Goal: Transaction & Acquisition: Obtain resource

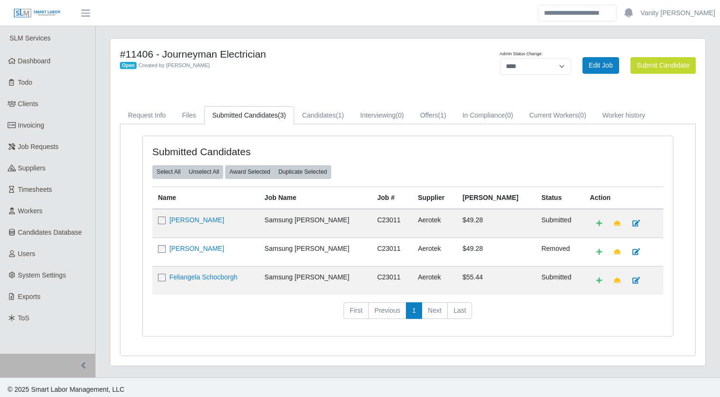
select select "****"
click at [46, 150] on span "Job Requests" at bounding box center [38, 147] width 41 height 8
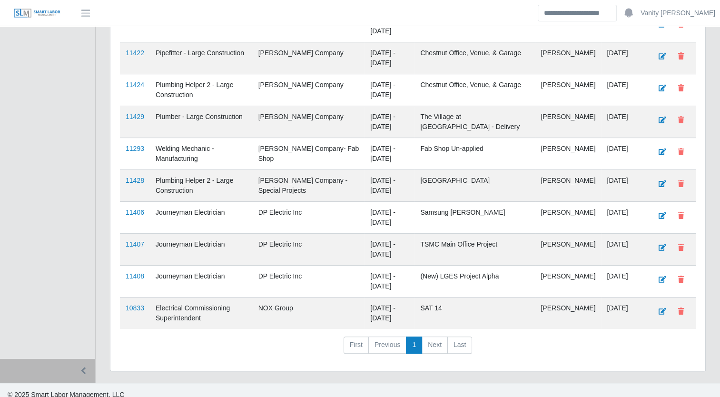
scroll to position [367, 0]
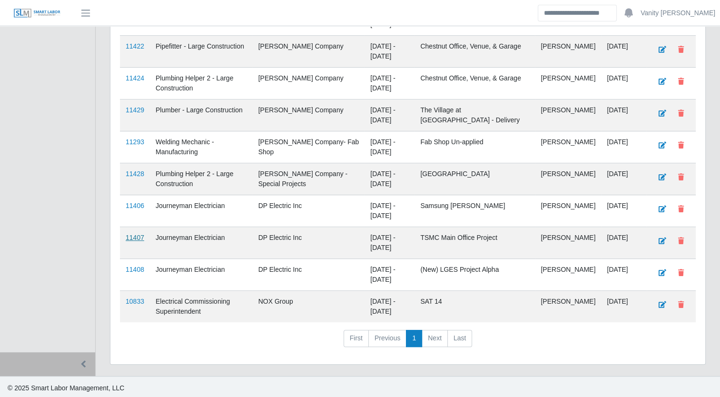
click at [135, 236] on link "11407" at bounding box center [135, 238] width 19 height 8
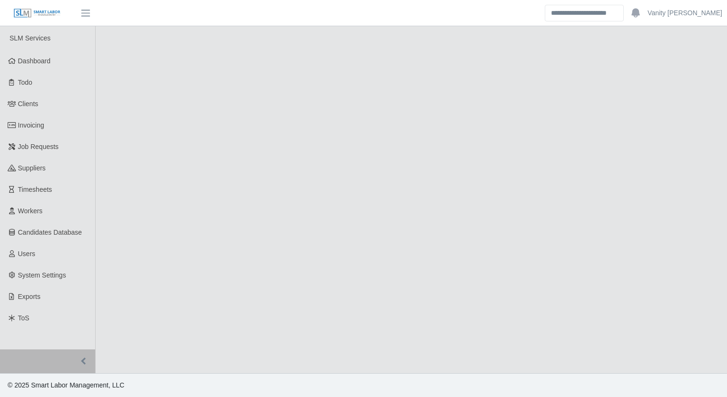
select select "****"
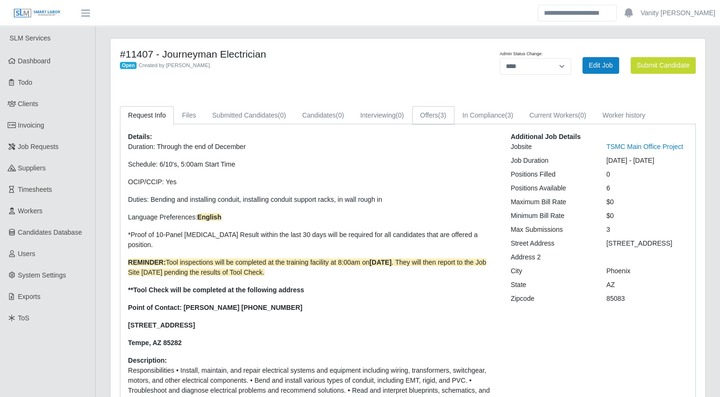
click at [444, 119] on span "(3)" at bounding box center [442, 115] width 8 height 8
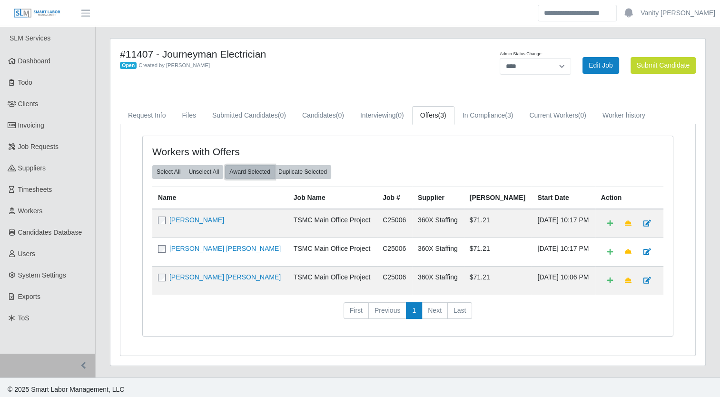
click at [232, 172] on button "Award Selected" at bounding box center [249, 171] width 49 height 13
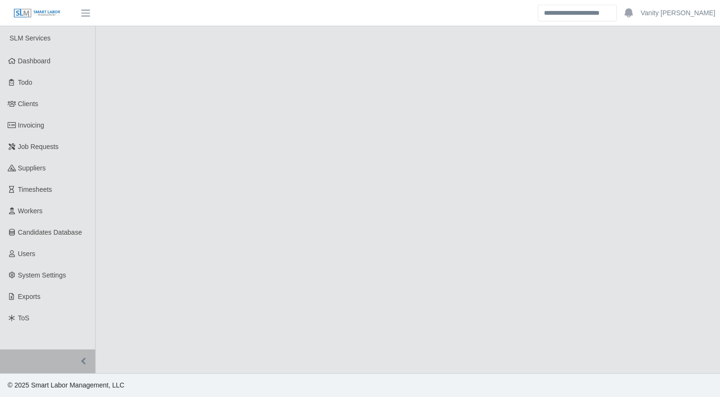
select select "****"
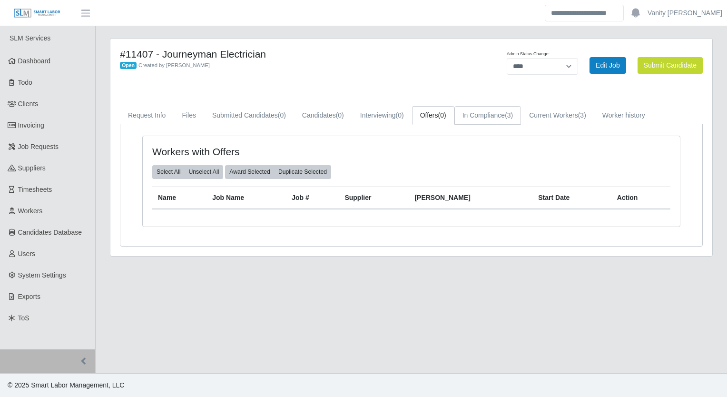
click at [481, 115] on link "In Compliance (3)" at bounding box center [487, 115] width 67 height 19
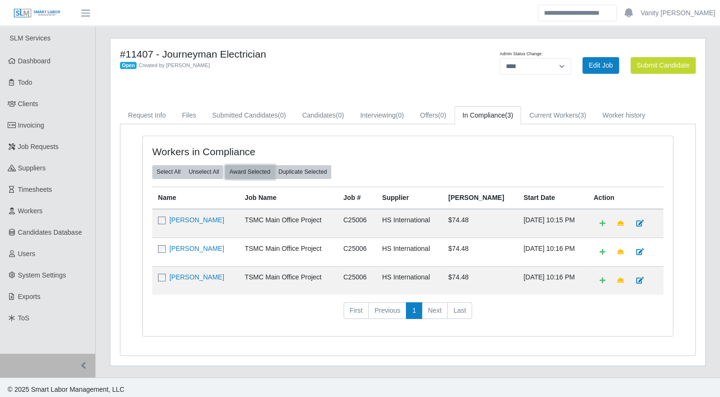
click at [244, 170] on button "Award Selected" at bounding box center [249, 171] width 49 height 13
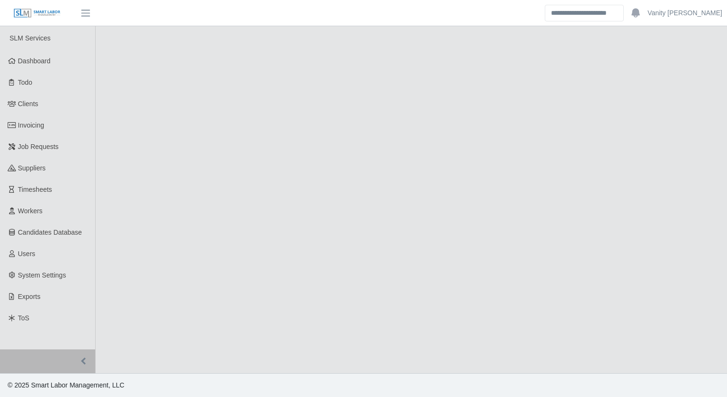
select select "****"
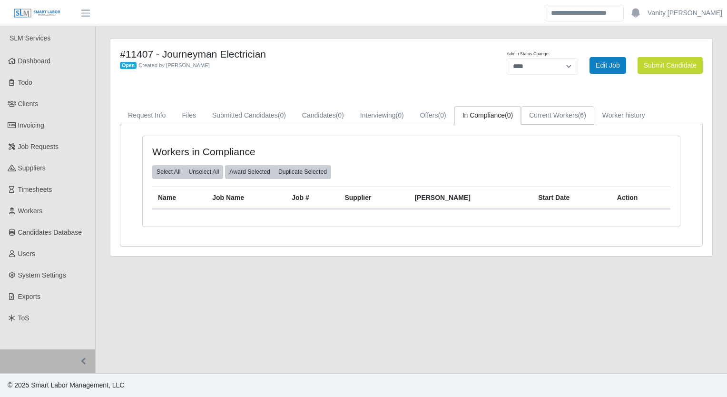
click at [557, 115] on link "Current Workers (6)" at bounding box center [557, 115] width 73 height 19
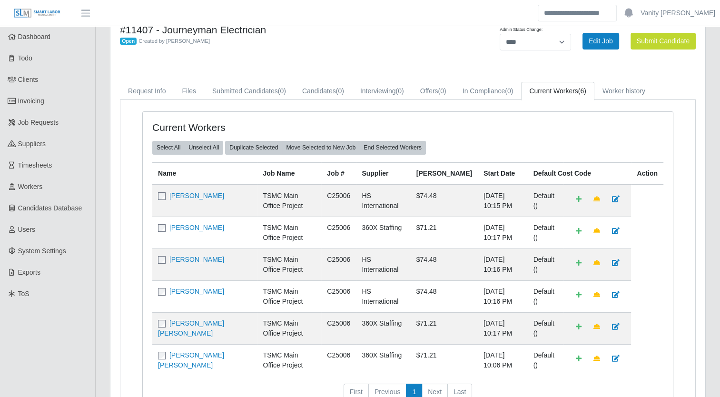
scroll to position [48, 0]
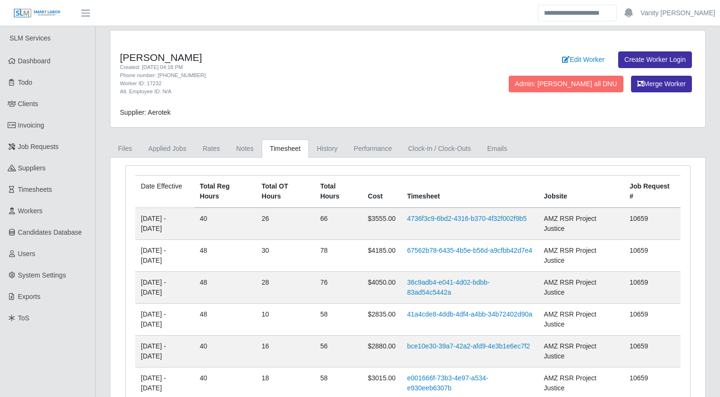
scroll to position [143, 0]
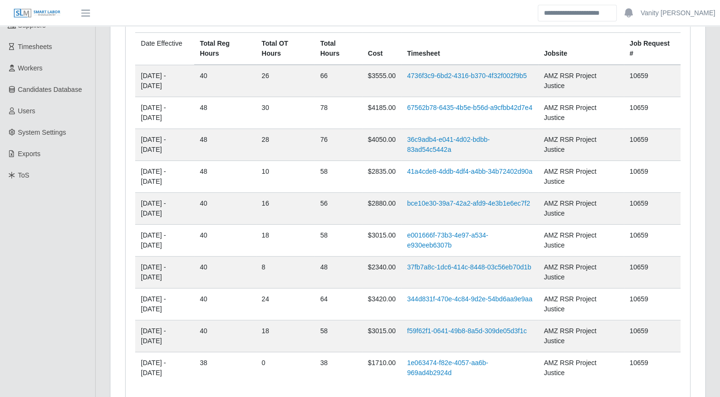
click at [52, 283] on ul "SLM Services Dashboard Todo Clients Invoicing Job Requests Suppliers Timesheets…" at bounding box center [47, 139] width 95 height 513
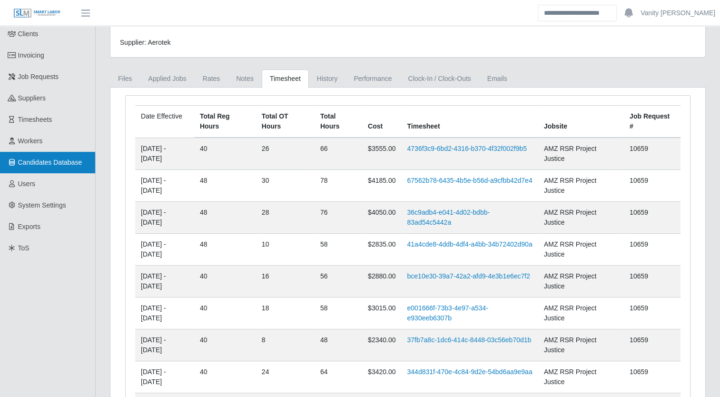
scroll to position [0, 0]
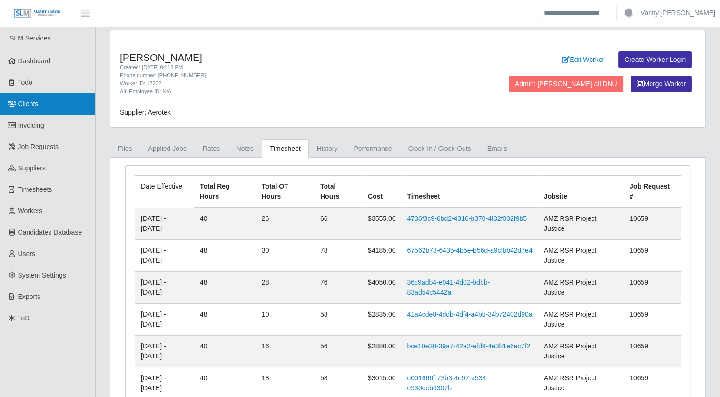
click at [41, 106] on link "Clients" at bounding box center [47, 103] width 95 height 21
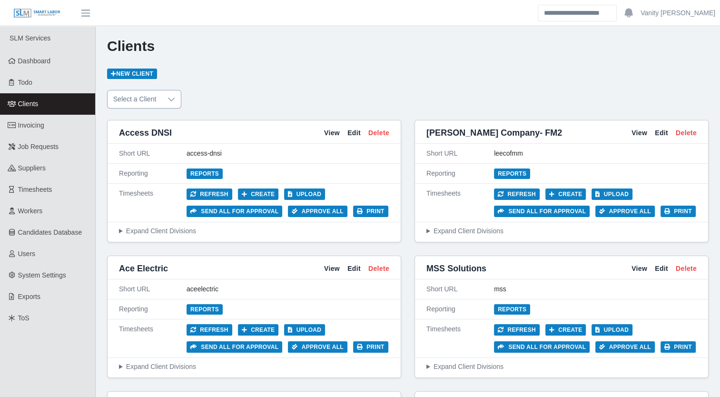
click at [173, 102] on div at bounding box center [171, 99] width 19 height 18
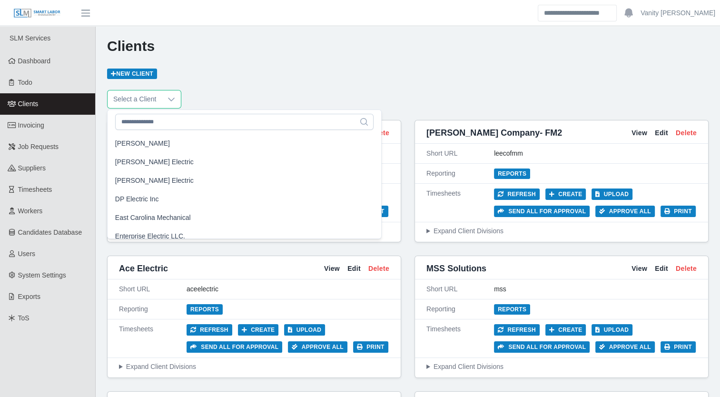
scroll to position [381, 0]
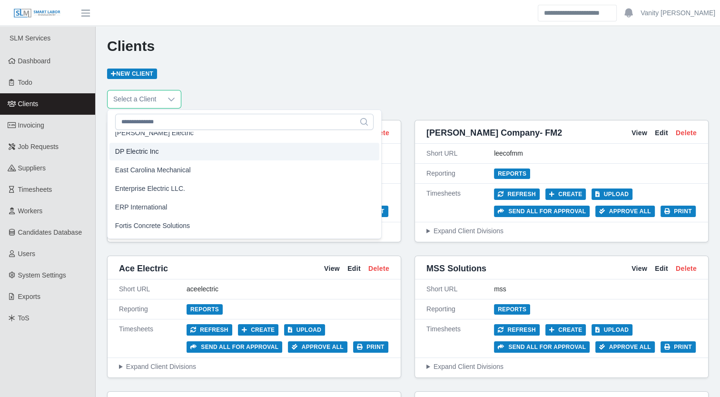
click at [141, 152] on span "DP Electric Inc" at bounding box center [137, 152] width 44 height 10
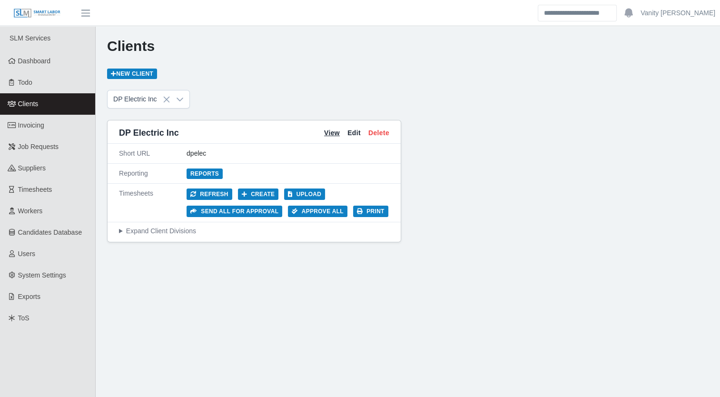
click at [325, 133] on link "View" at bounding box center [332, 133] width 16 height 10
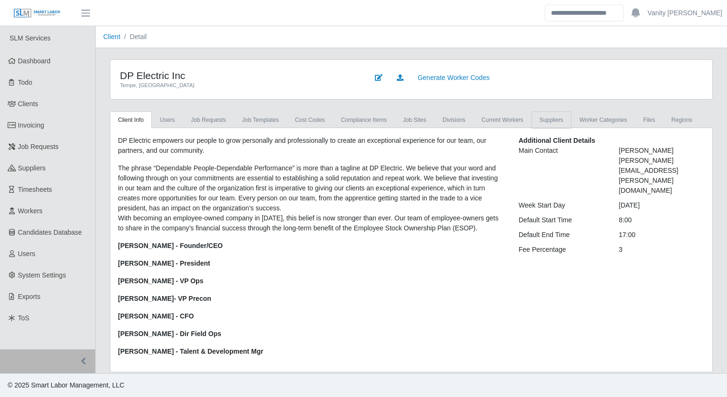
click at [539, 118] on link "Suppliers" at bounding box center [551, 119] width 40 height 17
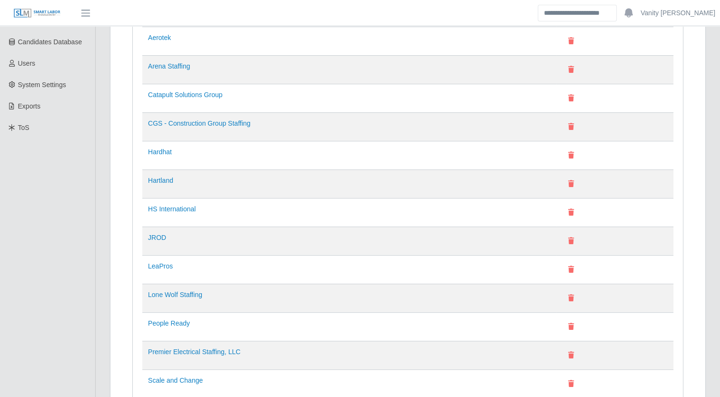
scroll to position [238, 0]
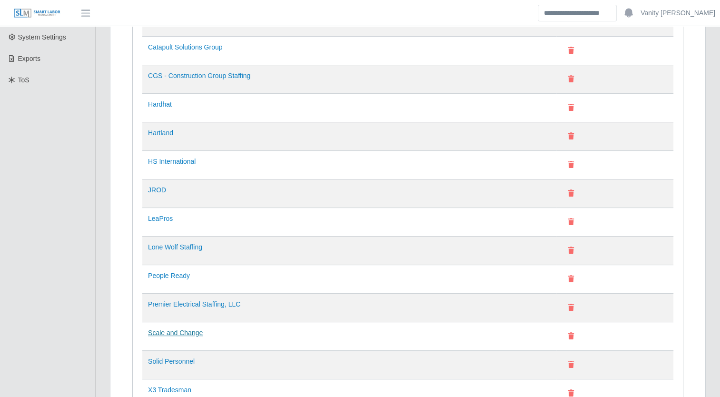
click at [156, 329] on link "Scale and Change" at bounding box center [175, 333] width 55 height 8
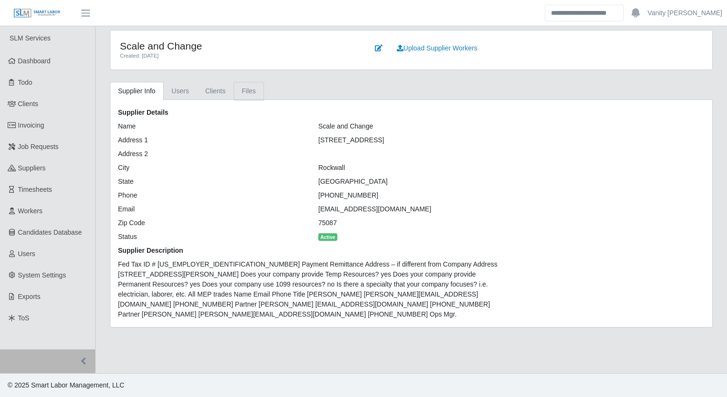
click at [241, 85] on link "Files" at bounding box center [249, 91] width 30 height 19
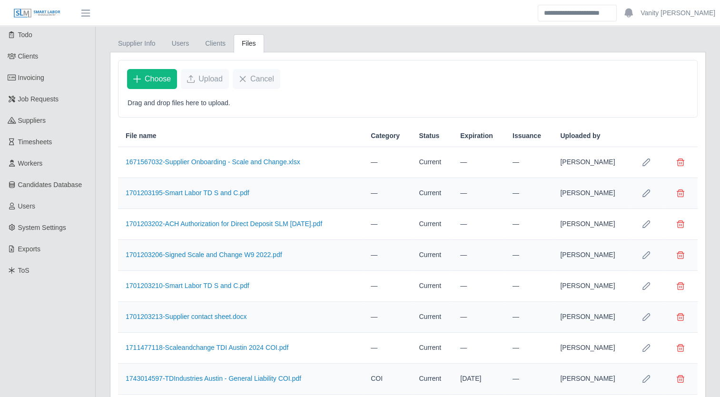
scroll to position [95, 0]
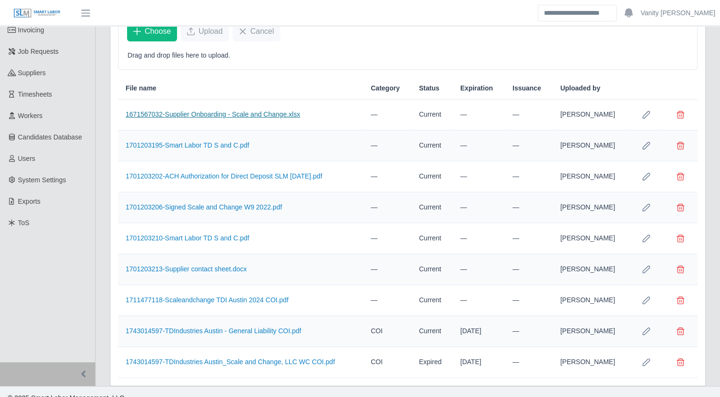
click at [230, 115] on link "1671567032-Supplier Onboarding - Scale and Change.xlsx" at bounding box center [213, 114] width 175 height 8
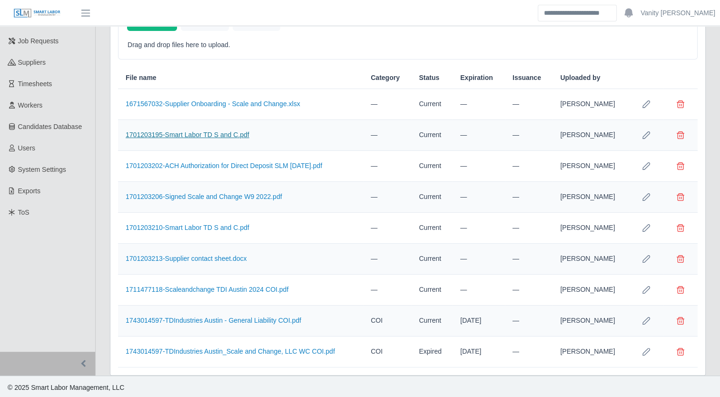
click at [201, 134] on link "1701203195-Smart Labor TD S and C.pdf" at bounding box center [188, 135] width 124 height 8
click at [211, 259] on link "1701203213-Supplier contact sheet.docx" at bounding box center [186, 259] width 121 height 8
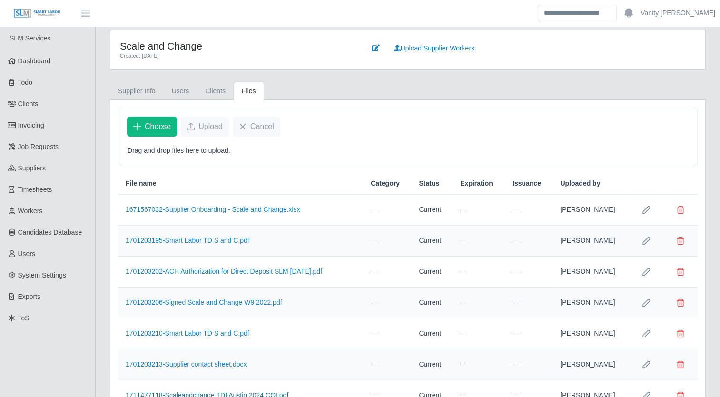
scroll to position [0, 0]
